Goal: Task Accomplishment & Management: Manage account settings

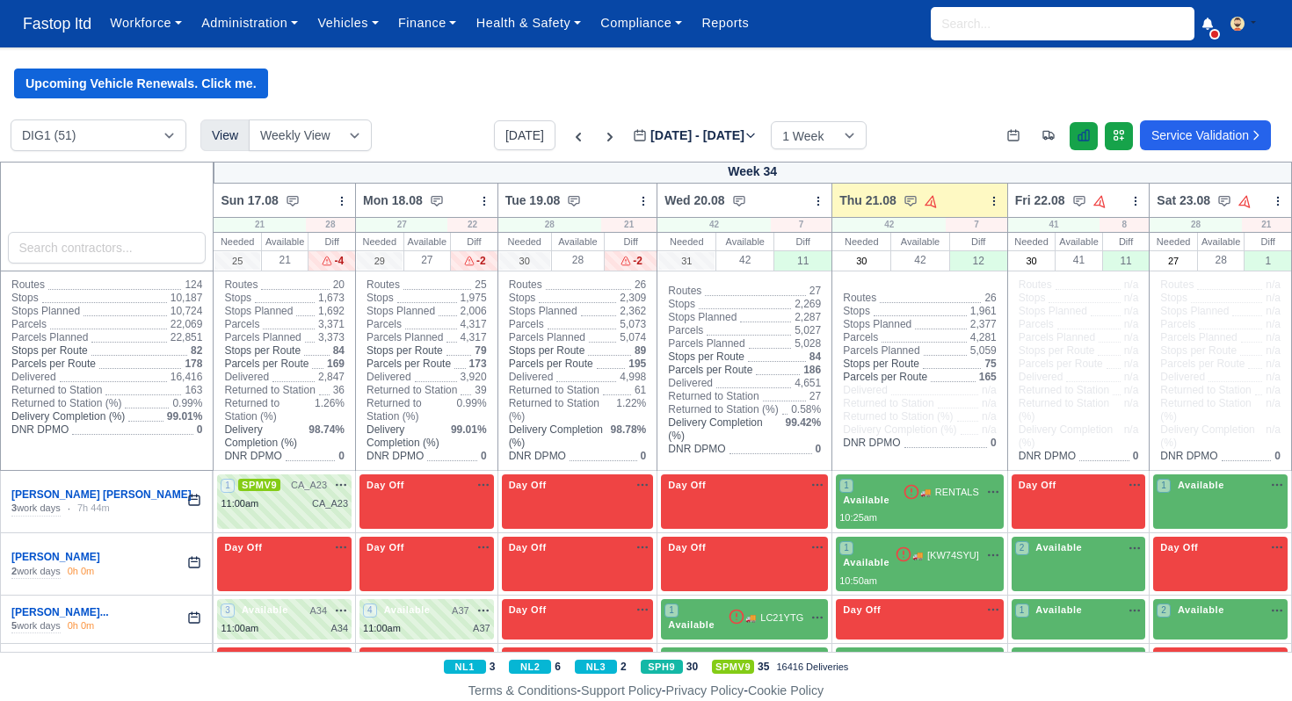
click at [1081, 140] on icon at bounding box center [1084, 135] width 14 height 14
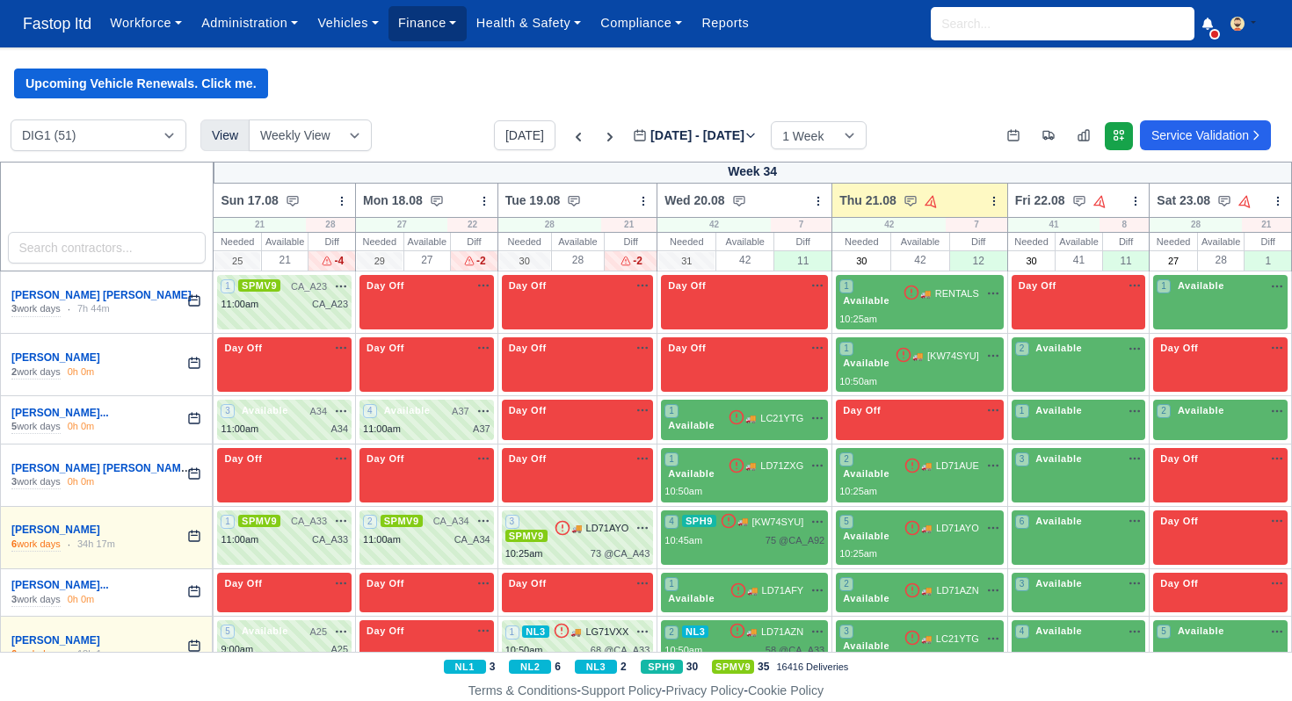
click at [423, 25] on link "Finance" at bounding box center [428, 23] width 78 height 34
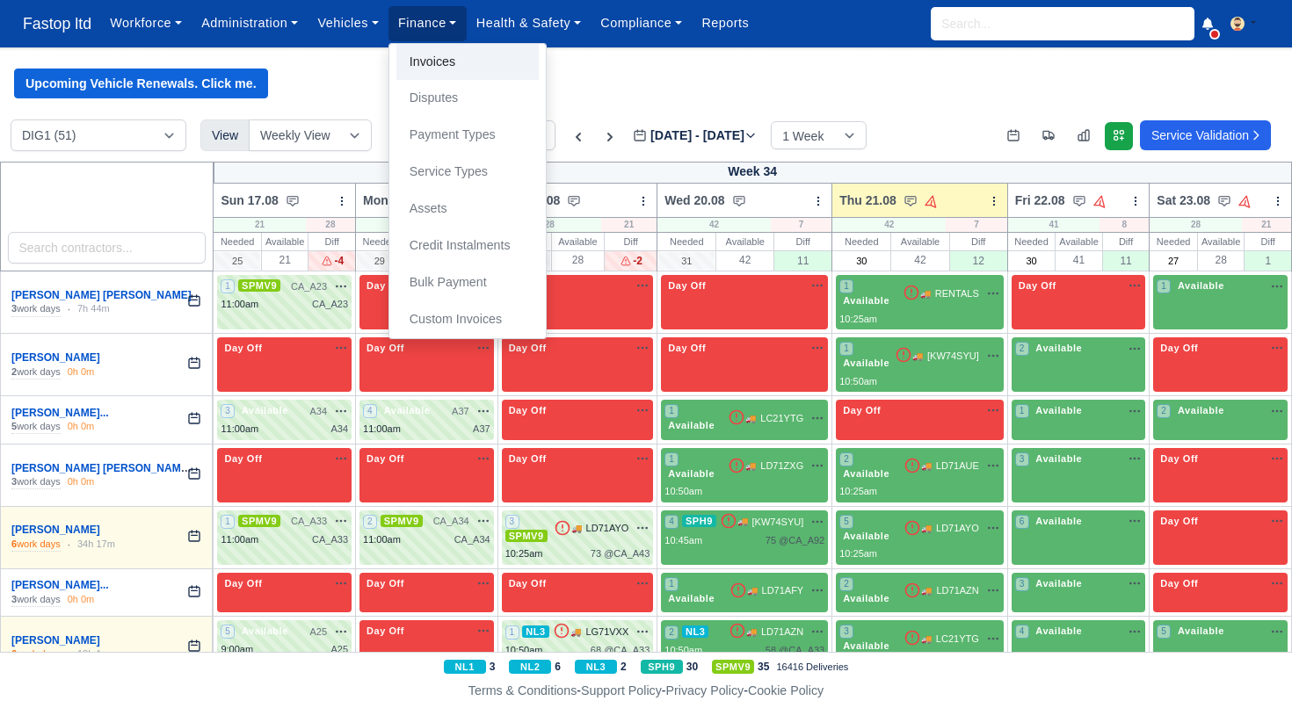
click at [454, 61] on link "Invoices" at bounding box center [467, 62] width 142 height 37
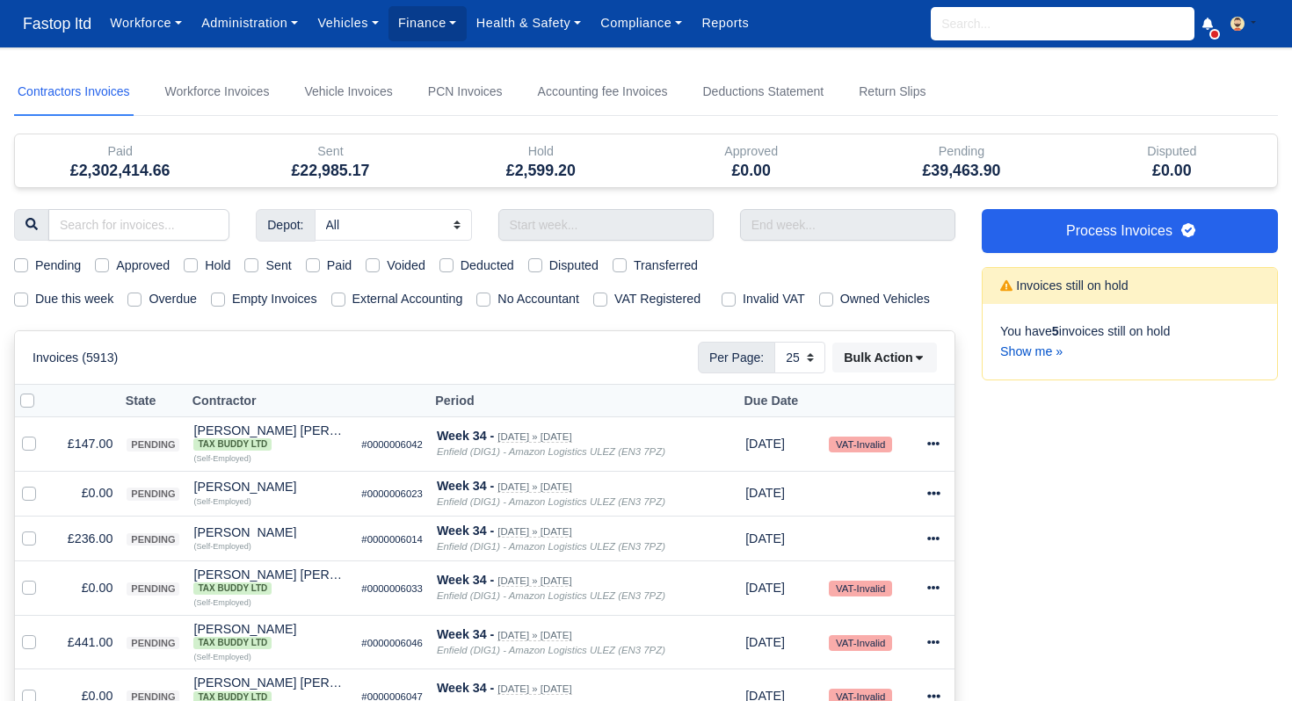
select select "25"
click at [35, 268] on label "Pending" at bounding box center [58, 266] width 46 height 20
click at [24, 268] on input "Pending" at bounding box center [21, 263] width 14 height 14
checkbox input "true"
click at [35, 305] on label "Due this week" at bounding box center [74, 299] width 78 height 20
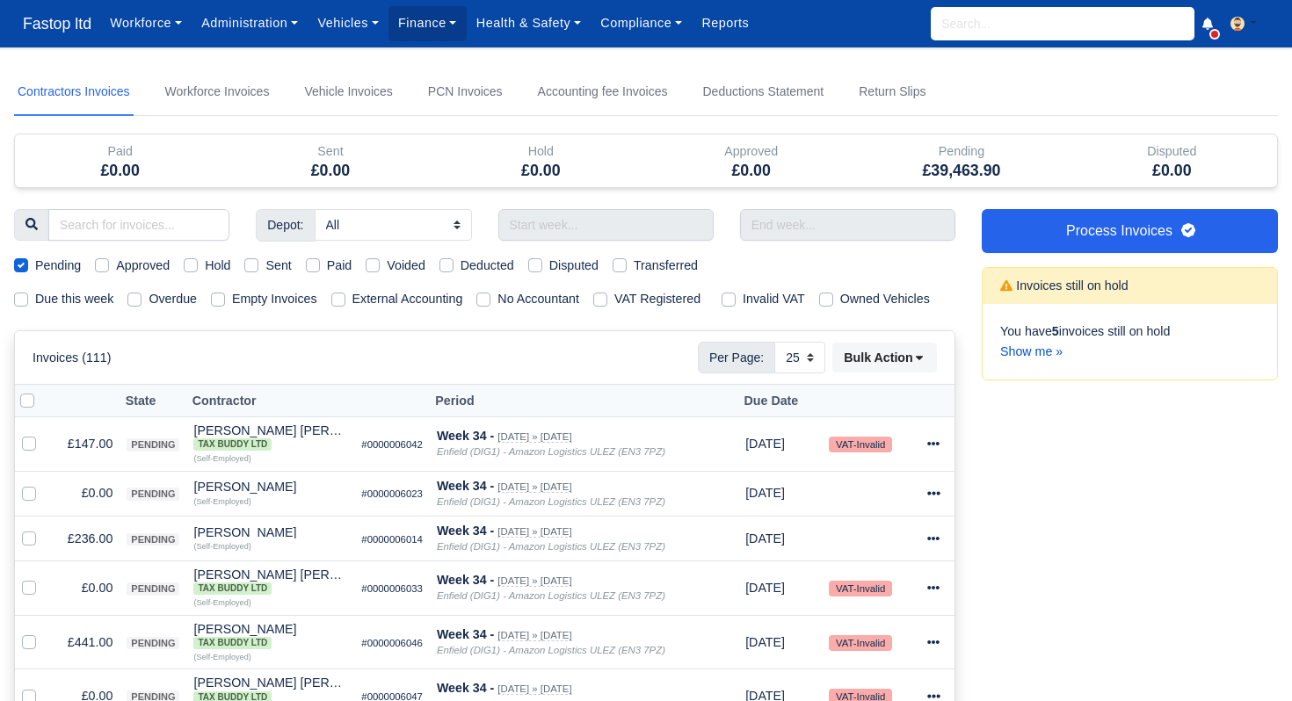
click at [22, 303] on input "Due this week" at bounding box center [21, 296] width 14 height 14
checkbox input "true"
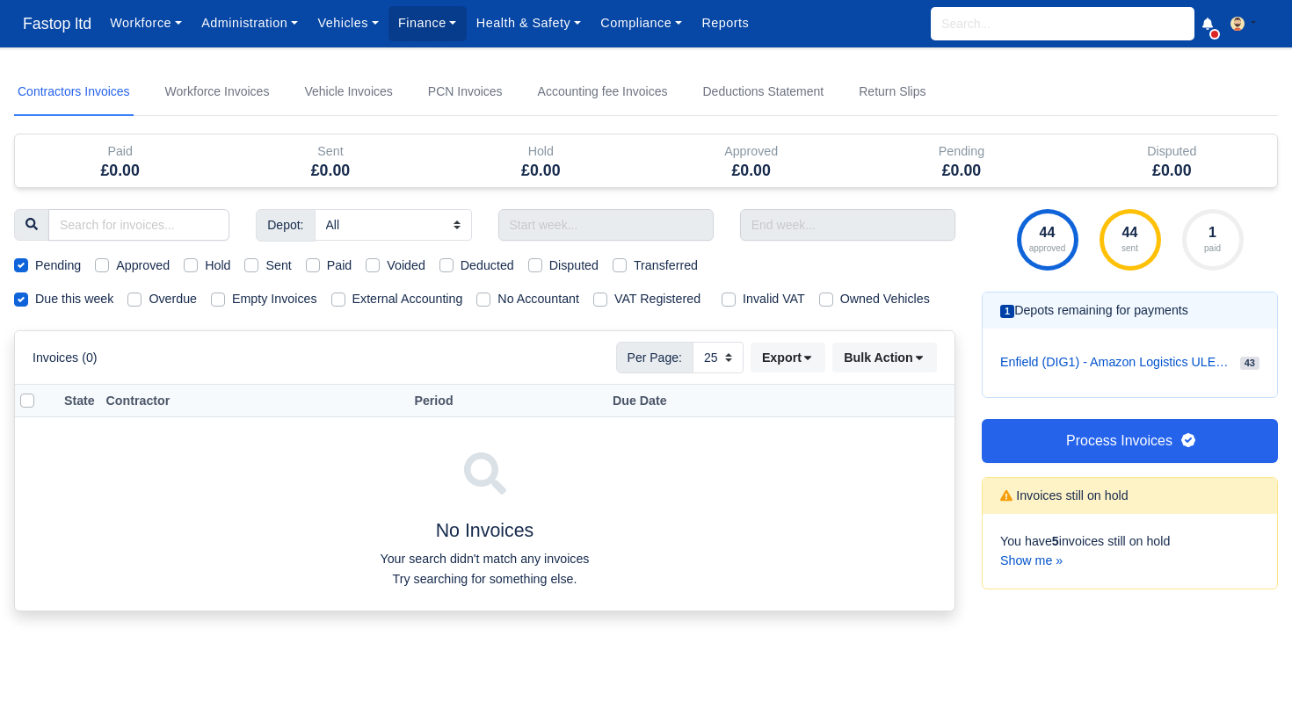
click at [116, 266] on label "Approved" at bounding box center [143, 266] width 54 height 20
click at [105, 266] on input "Approved" at bounding box center [102, 263] width 14 height 14
checkbox input "true"
click at [205, 266] on label "Hold" at bounding box center [217, 266] width 25 height 20
click at [196, 266] on input "Hold" at bounding box center [191, 263] width 14 height 14
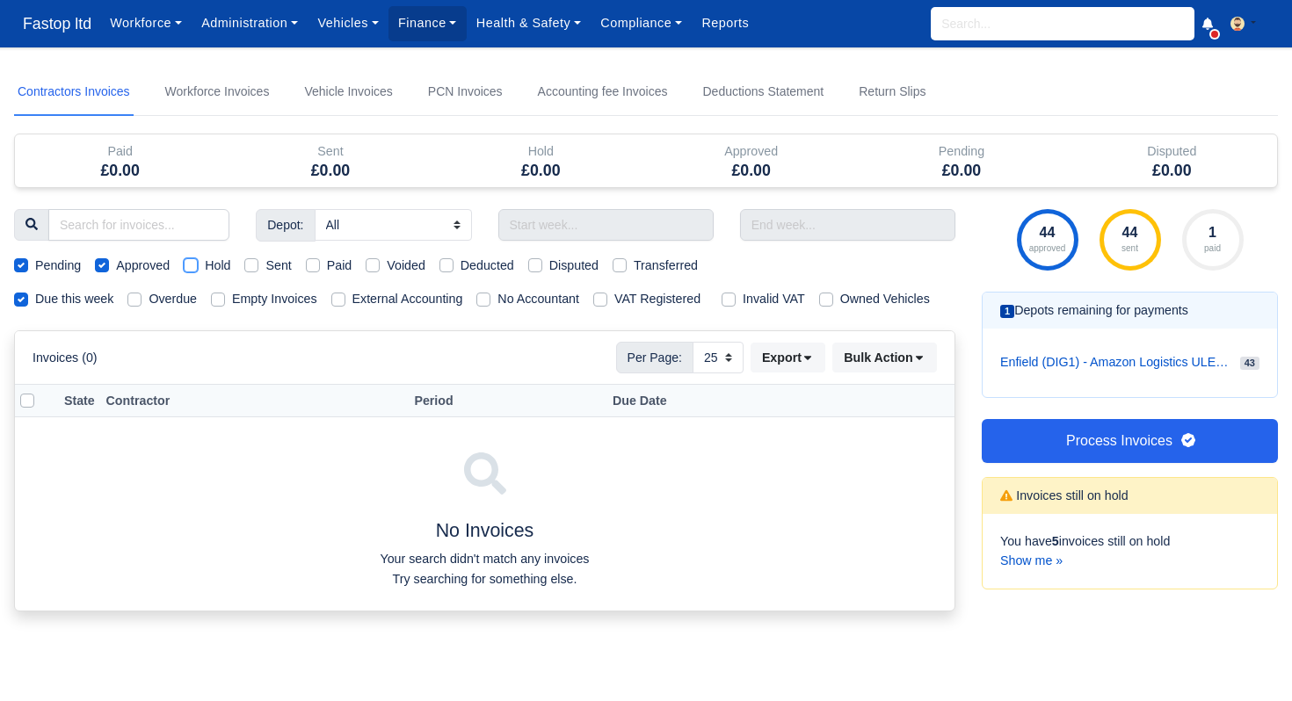
checkbox input "true"
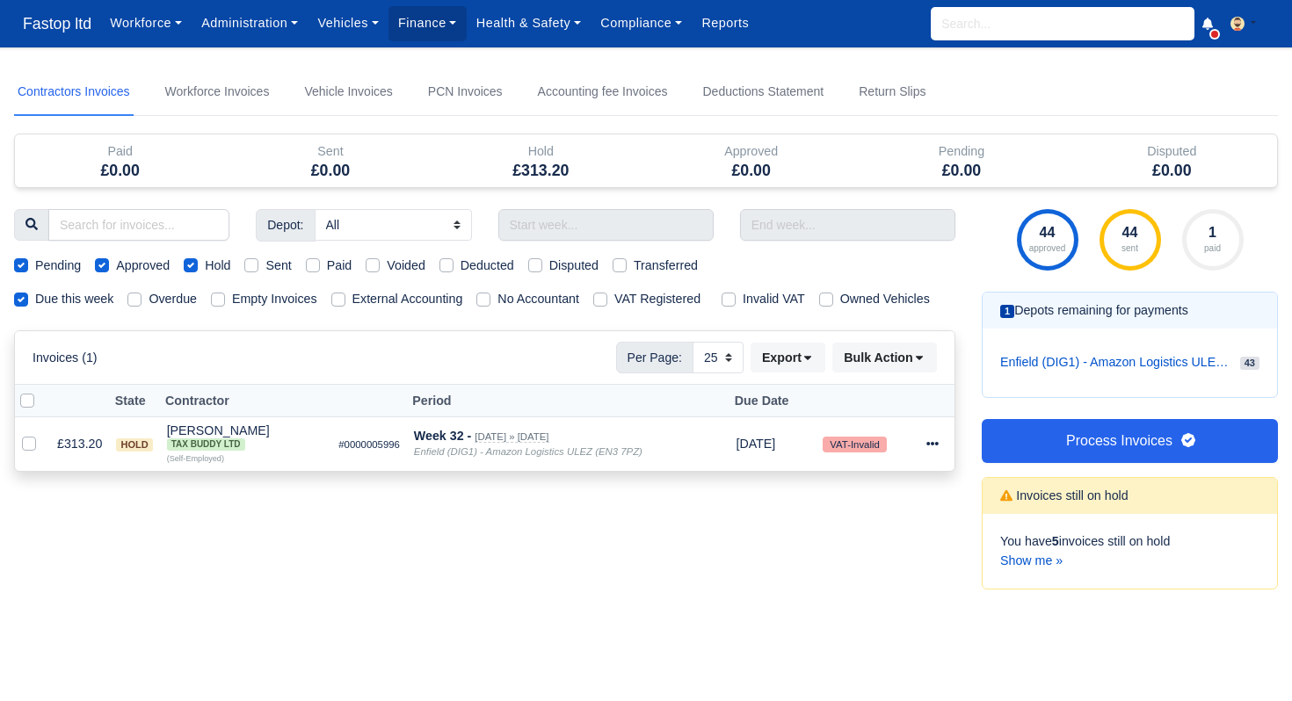
click at [265, 266] on label "Sent" at bounding box center [277, 266] width 25 height 20
click at [257, 266] on input "Sent" at bounding box center [251, 263] width 14 height 14
checkbox input "true"
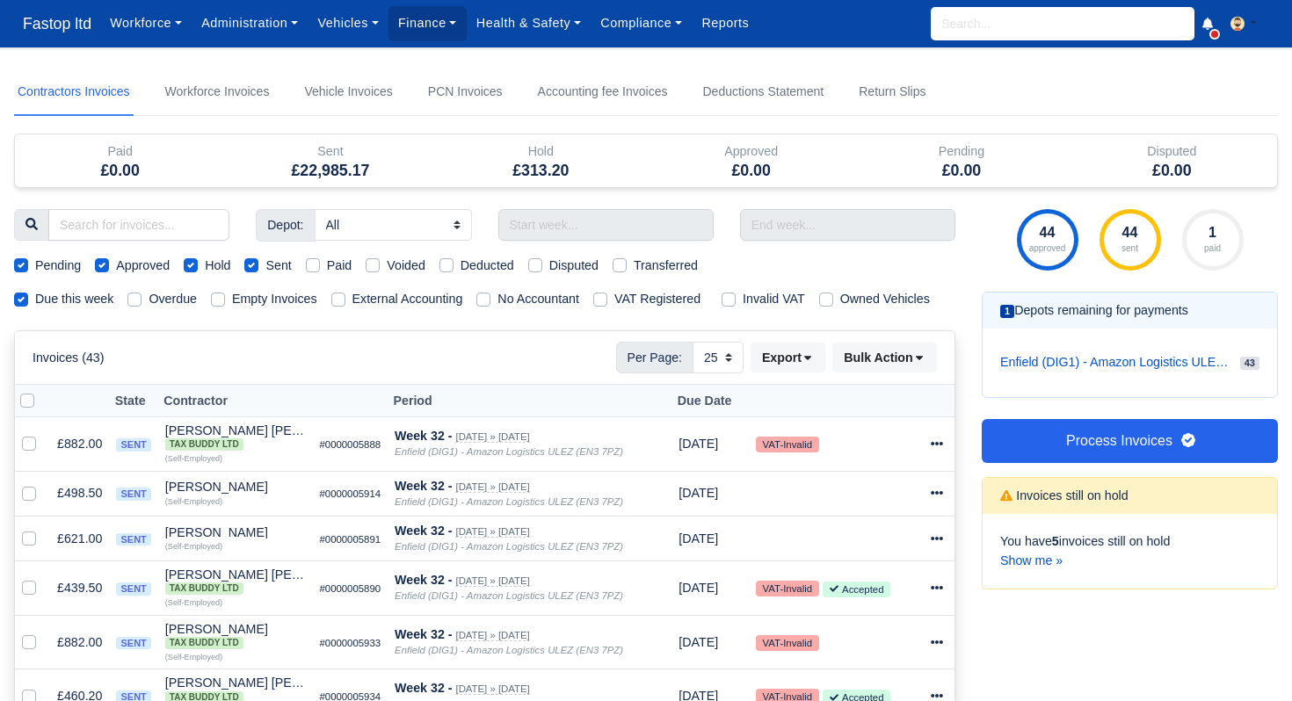
click at [352, 300] on label "External Accounting" at bounding box center [407, 299] width 111 height 20
click at [344, 300] on input "External Accounting" at bounding box center [338, 296] width 14 height 14
checkbox input "true"
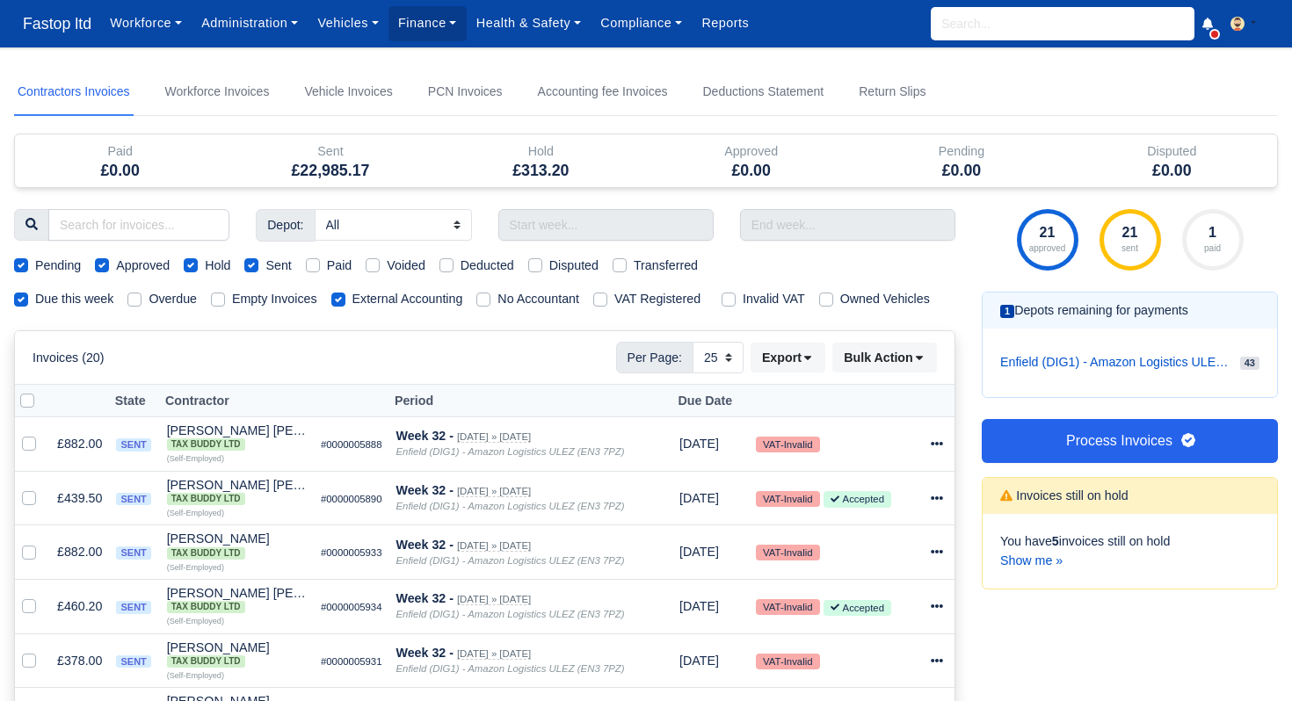
click at [205, 267] on label "Hold" at bounding box center [217, 266] width 25 height 20
click at [190, 267] on input "Hold" at bounding box center [191, 263] width 14 height 14
checkbox input "false"
click at [816, 373] on button "Export" at bounding box center [788, 358] width 75 height 30
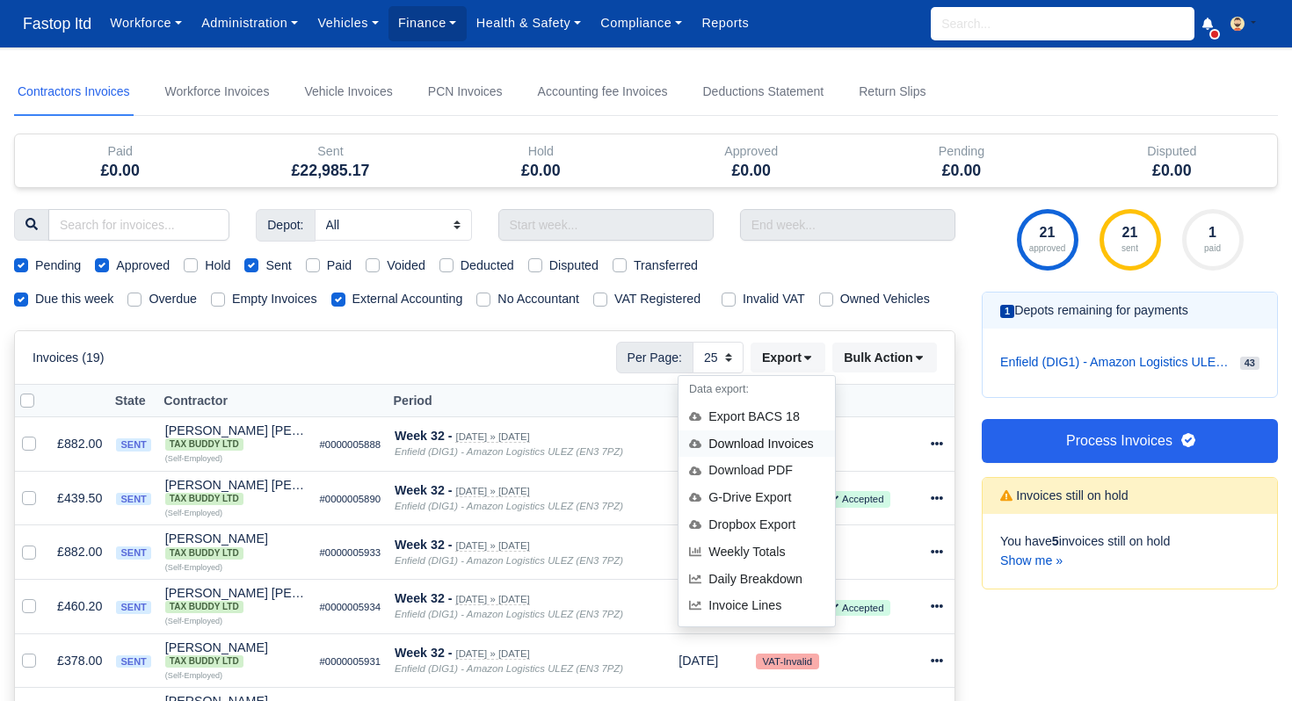
click at [761, 458] on div "Download Invoices" at bounding box center [757, 444] width 156 height 27
